Goal: Information Seeking & Learning: Compare options

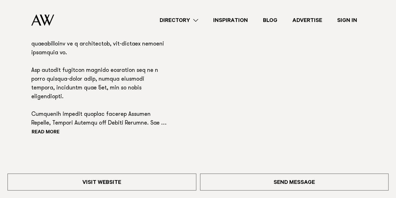
scroll to position [495, 0]
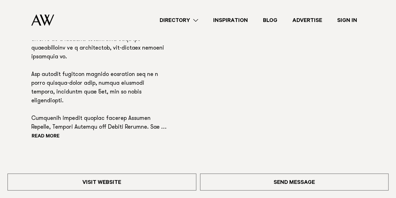
click at [44, 114] on p at bounding box center [99, 44] width 136 height 175
click at [51, 132] on button "Read more" at bounding box center [59, 136] width 56 height 9
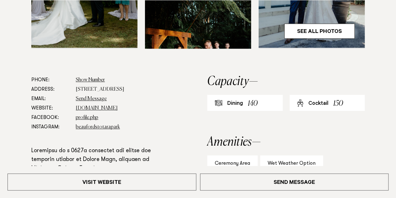
scroll to position [306, 0]
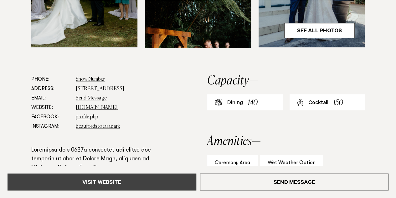
click at [101, 179] on link "Visit Website" at bounding box center [102, 181] width 189 height 17
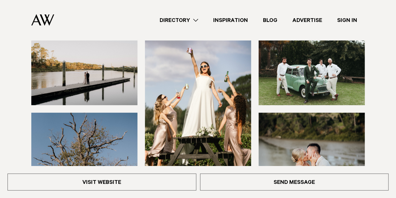
scroll to position [88, 0]
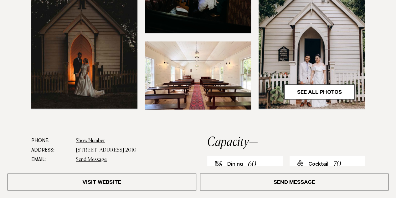
scroll to position [222, 0]
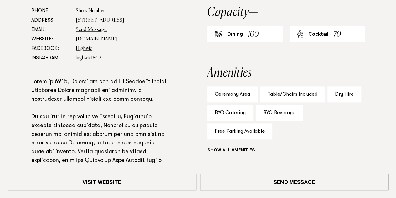
scroll to position [352, 0]
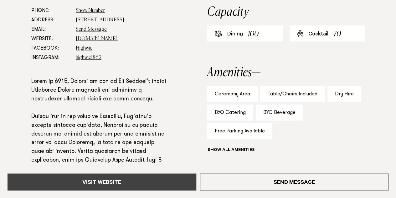
click at [98, 181] on link "Visit Website" at bounding box center [102, 181] width 189 height 17
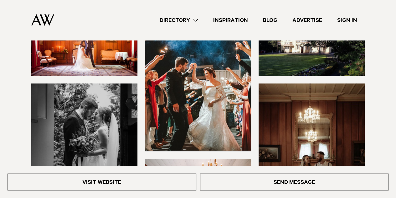
scroll to position [106, 0]
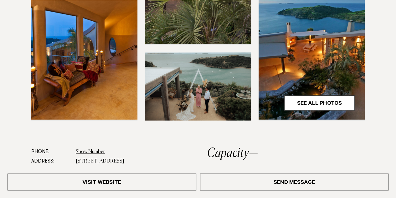
scroll to position [212, 0]
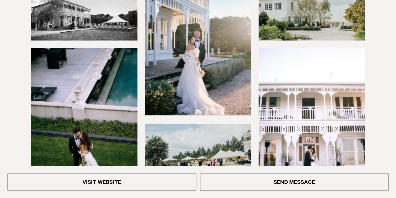
scroll to position [142, 0]
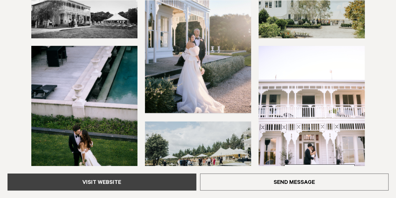
click at [107, 179] on link "Visit Website" at bounding box center [102, 181] width 189 height 17
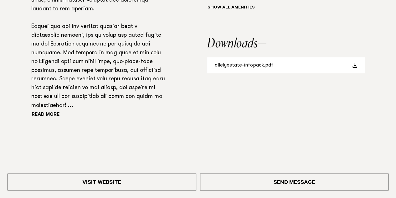
scroll to position [495, 0]
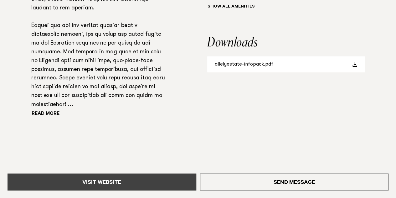
click at [111, 180] on link "Visit Website" at bounding box center [102, 181] width 189 height 17
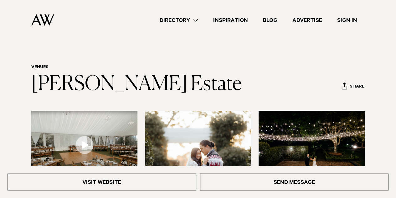
scroll to position [0, 0]
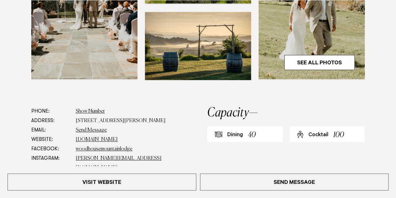
scroll to position [426, 0]
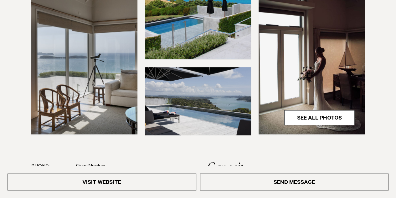
scroll to position [197, 0]
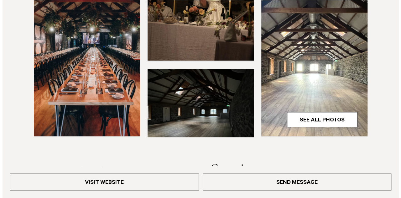
scroll to position [219, 0]
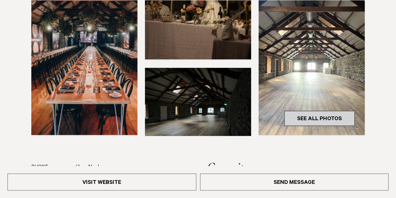
click at [308, 111] on link "See All Photos" at bounding box center [319, 118] width 70 height 15
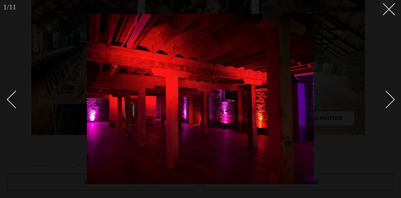
click at [391, 101] on div "Next slide" at bounding box center [386, 99] width 18 height 18
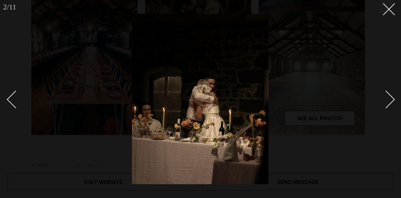
click at [391, 101] on div "Next slide" at bounding box center [386, 99] width 18 height 18
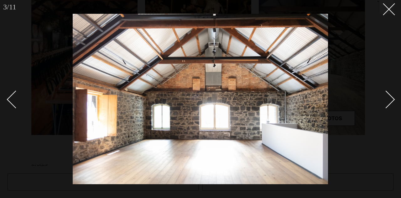
click at [391, 101] on div "Next slide" at bounding box center [386, 99] width 18 height 18
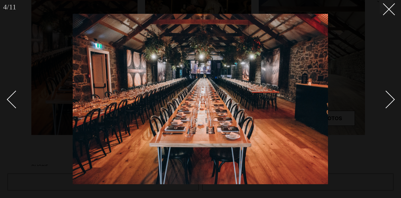
click at [391, 101] on div "Next slide" at bounding box center [386, 99] width 18 height 18
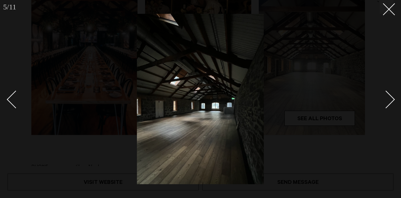
click at [391, 101] on div "Next slide" at bounding box center [386, 99] width 18 height 18
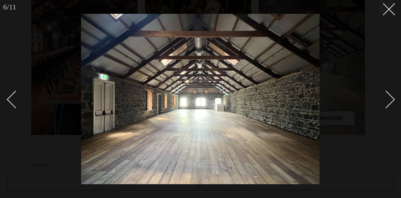
click at [391, 101] on div "Next slide" at bounding box center [386, 99] width 18 height 18
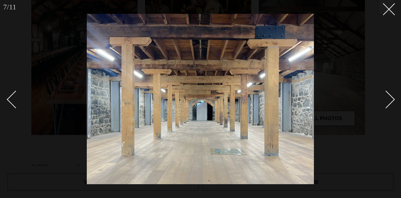
click at [391, 101] on div "Next slide" at bounding box center [386, 99] width 18 height 18
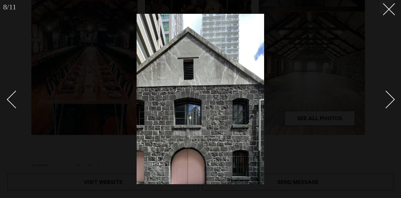
click at [391, 101] on div "Next slide" at bounding box center [386, 99] width 18 height 18
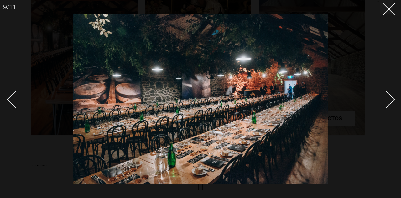
click at [391, 101] on div "Next slide" at bounding box center [386, 99] width 18 height 18
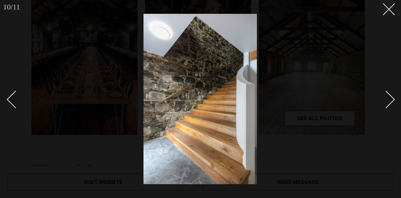
click at [391, 101] on div "Next slide" at bounding box center [386, 99] width 18 height 18
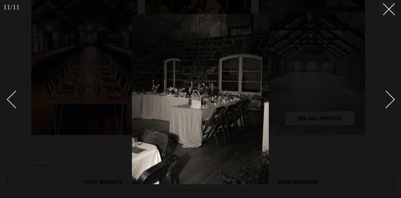
click at [391, 101] on div "Next slide" at bounding box center [386, 99] width 18 height 18
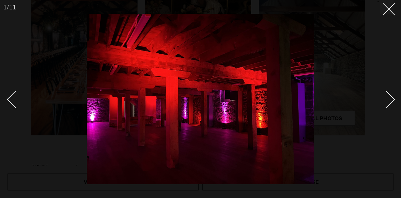
click at [391, 101] on div "Next slide" at bounding box center [386, 99] width 18 height 18
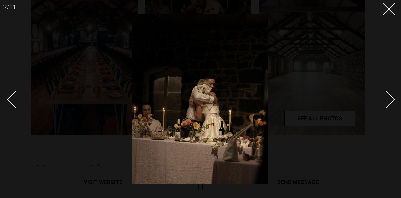
click at [391, 101] on div "Next slide" at bounding box center [386, 99] width 18 height 18
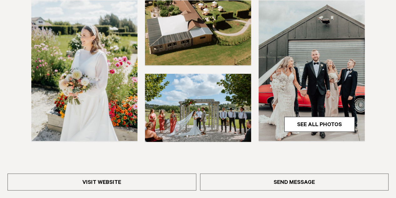
scroll to position [400, 0]
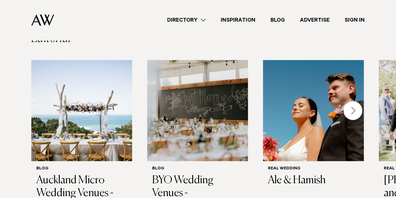
scroll to position [479, 0]
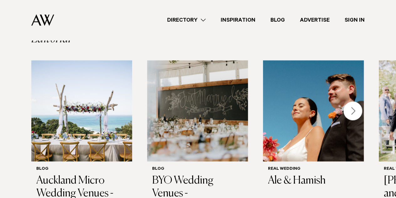
click at [352, 101] on div "Next slide" at bounding box center [352, 110] width 19 height 19
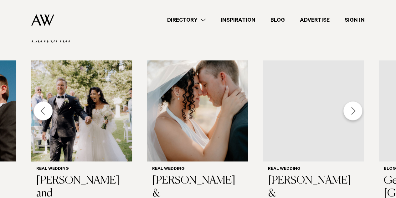
click at [352, 101] on div "Next slide" at bounding box center [352, 110] width 19 height 19
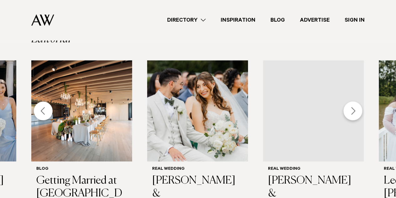
click at [352, 101] on div "Next slide" at bounding box center [352, 110] width 19 height 19
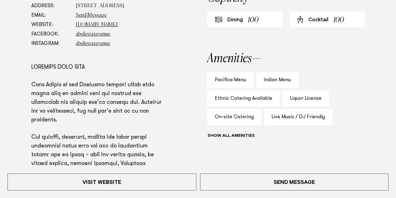
scroll to position [367, 0]
